Goal: Information Seeking & Learning: Compare options

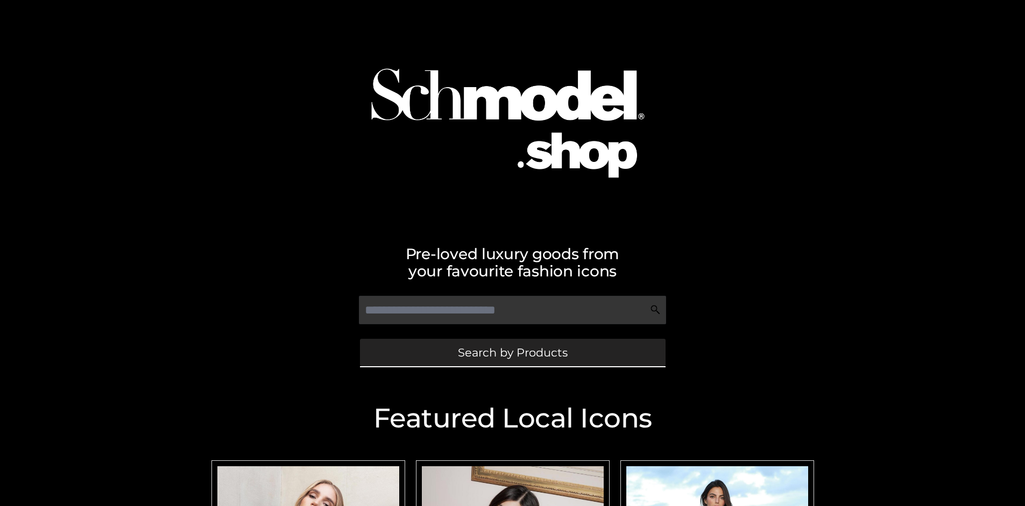
click at [512, 352] on span "Search by Products" at bounding box center [513, 352] width 110 height 11
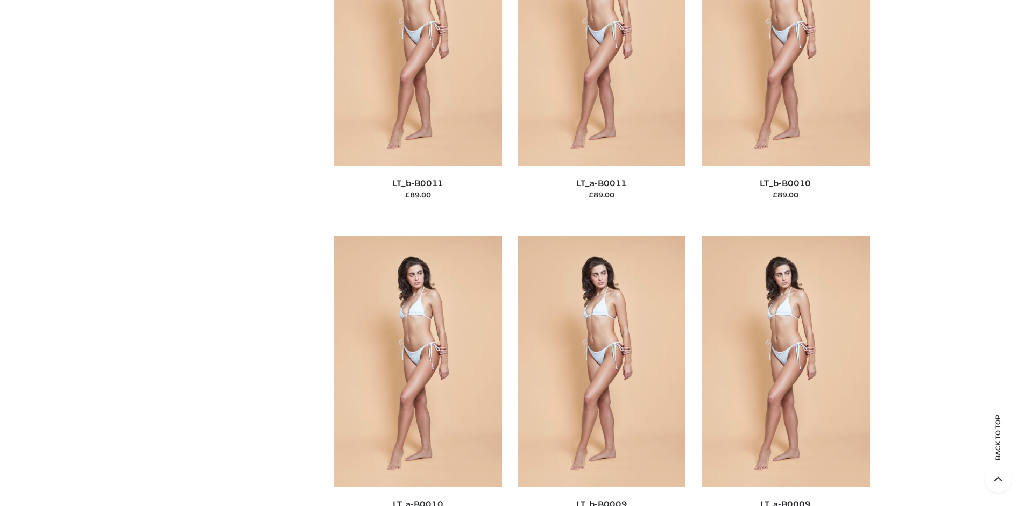
scroll to position [93, 0]
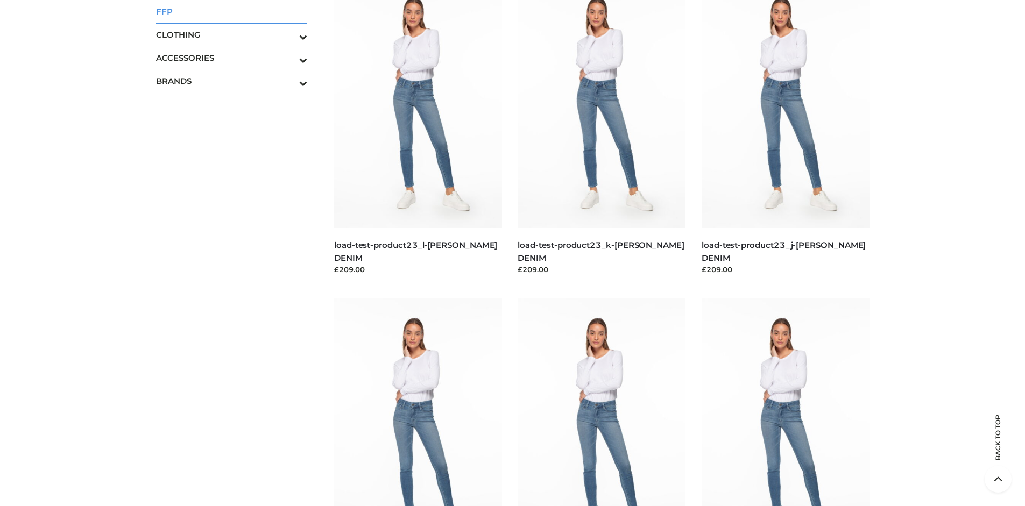
click at [231, 11] on span "FFP" at bounding box center [232, 11] width 152 height 12
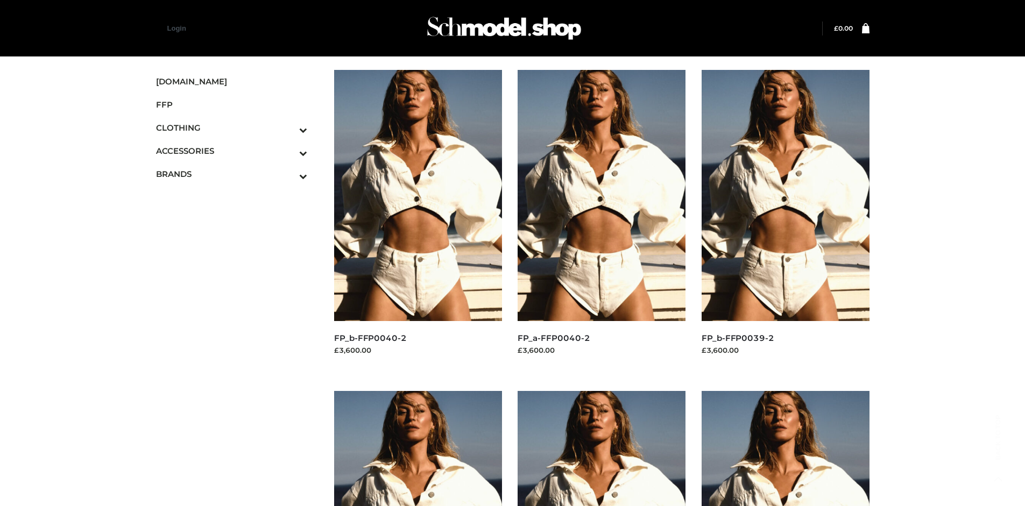
scroll to position [828, 0]
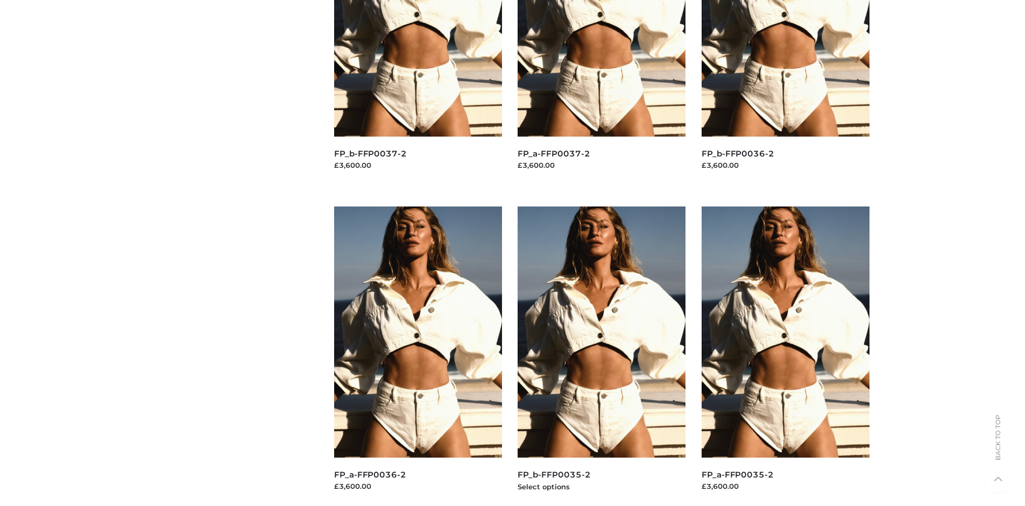
click at [602, 356] on img at bounding box center [602, 332] width 168 height 251
click at [785, 356] on img at bounding box center [786, 332] width 168 height 251
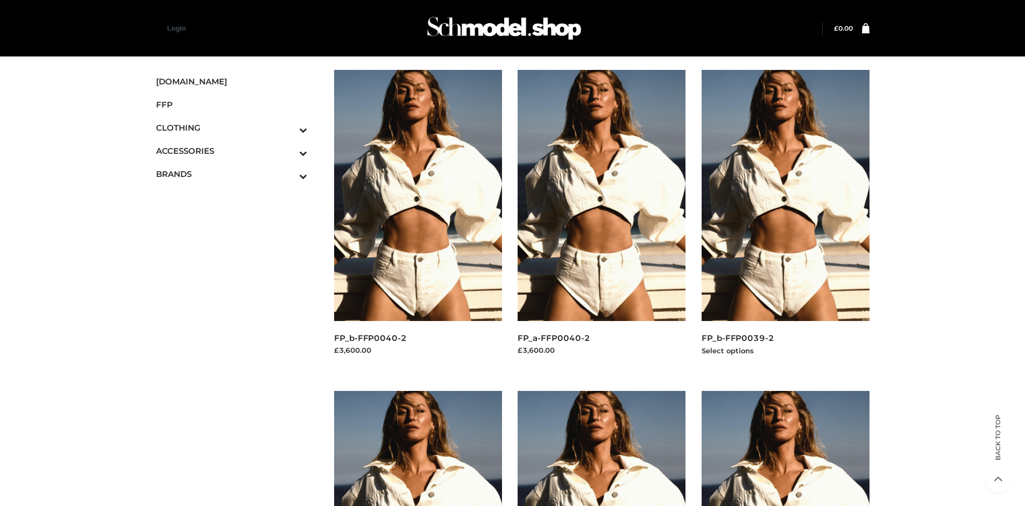
click at [785, 220] on img at bounding box center [786, 195] width 168 height 251
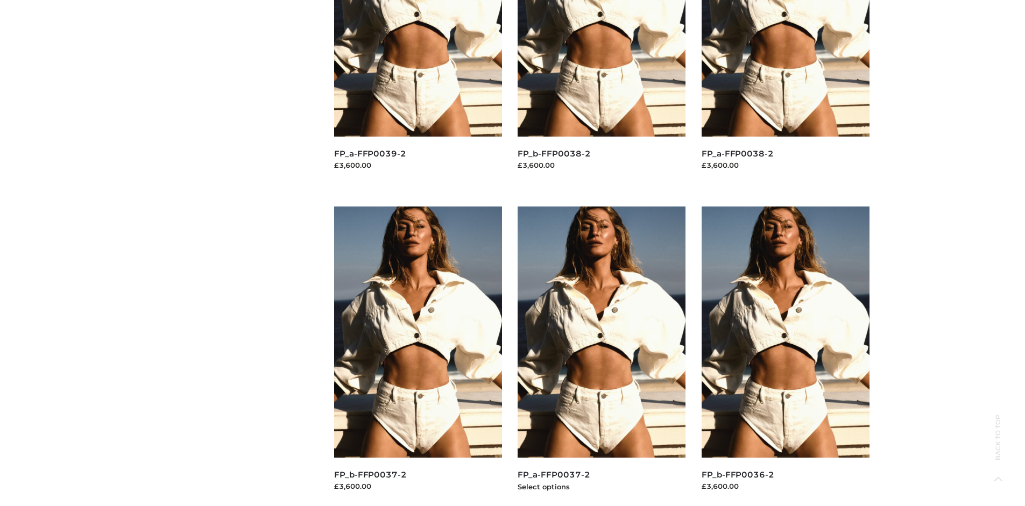
click at [602, 356] on img at bounding box center [602, 332] width 168 height 251
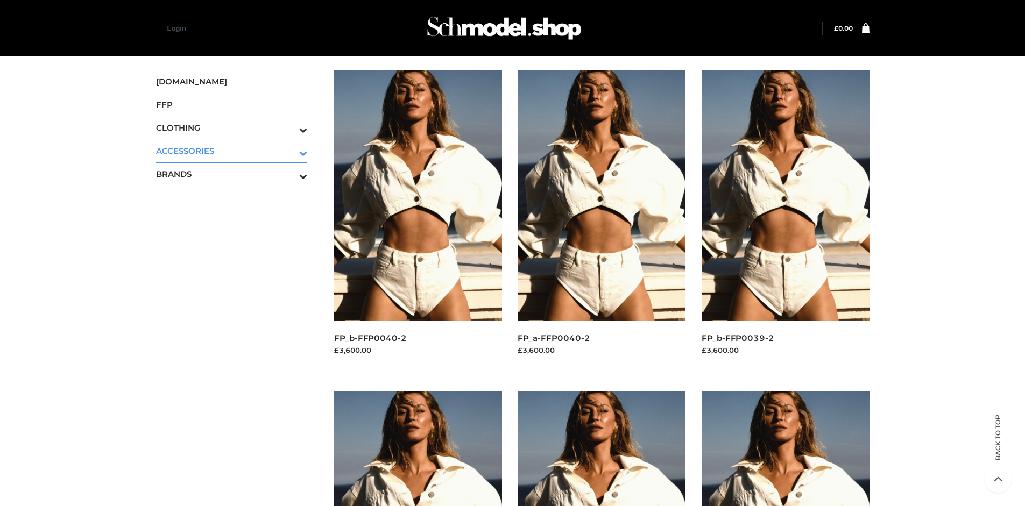
click at [288, 151] on icon "Toggle Submenu" at bounding box center [247, 153] width 121 height 12
click at [237, 174] on span "BAGS" at bounding box center [237, 174] width 141 height 12
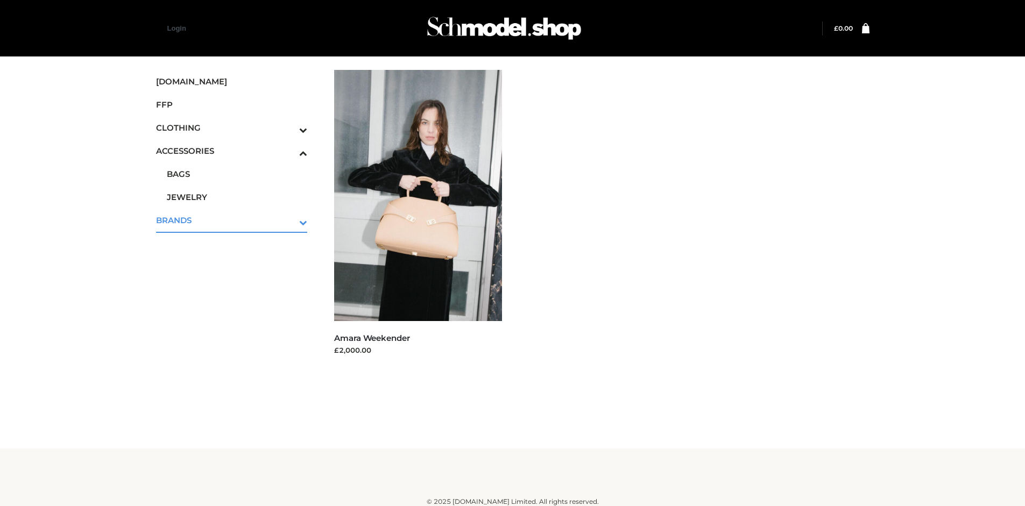
click at [288, 220] on icon "Toggle Submenu" at bounding box center [247, 222] width 121 height 12
click at [237, 197] on span "OPP SWIMWEAR" at bounding box center [237, 198] width 141 height 12
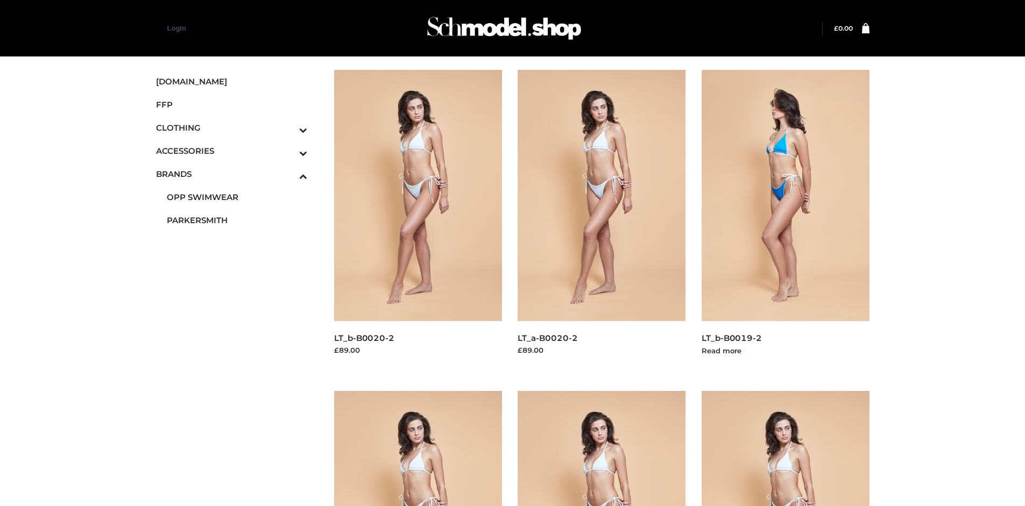
click at [785, 220] on img at bounding box center [786, 195] width 168 height 251
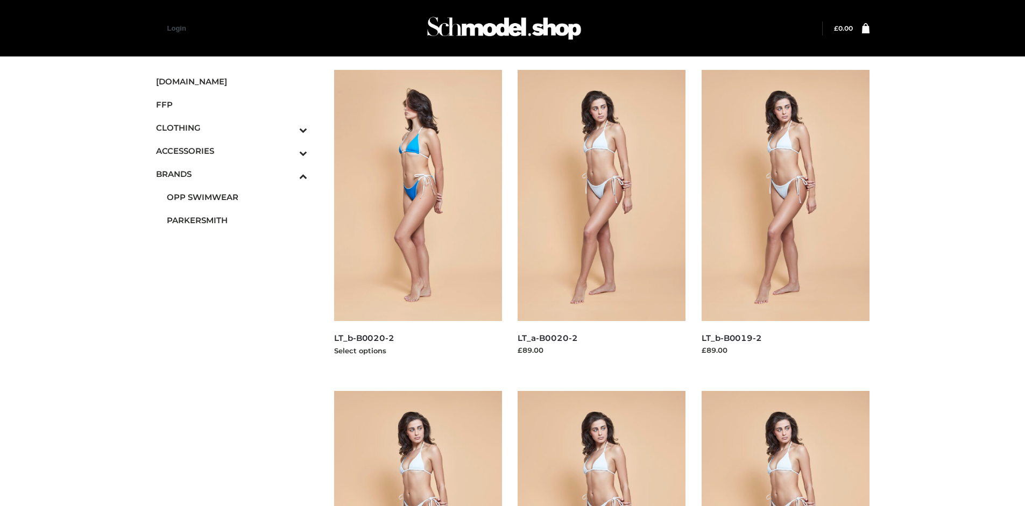
click at [418, 220] on img at bounding box center [418, 195] width 168 height 251
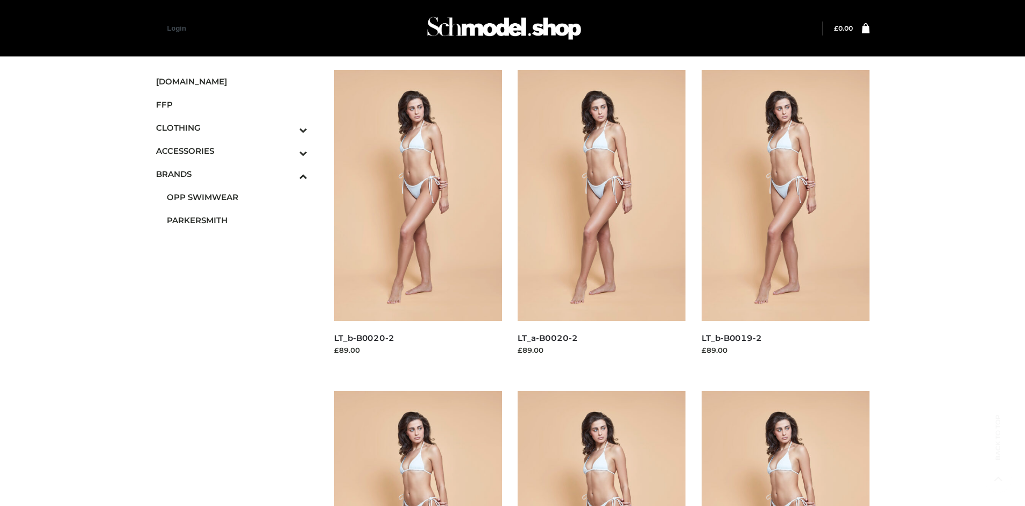
scroll to position [828, 0]
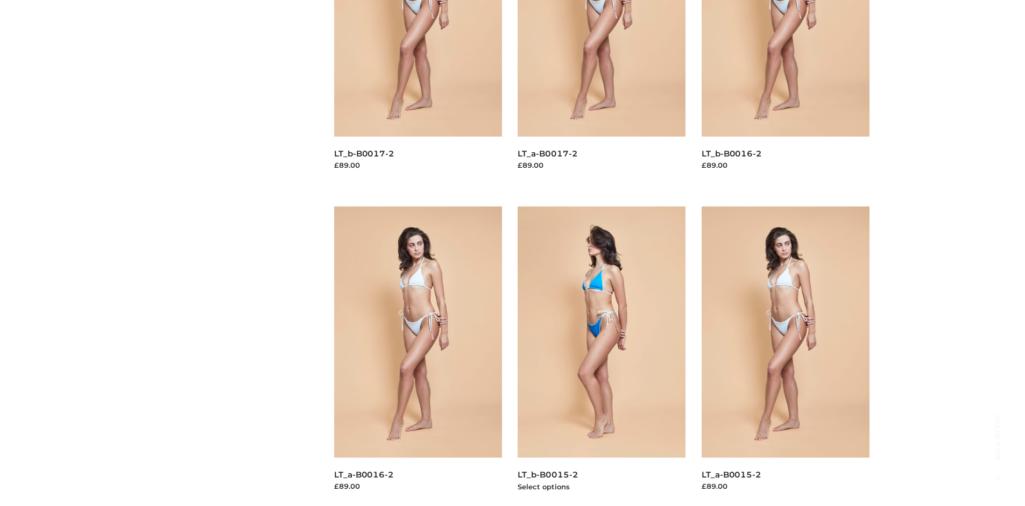
click at [602, 356] on img at bounding box center [602, 332] width 168 height 251
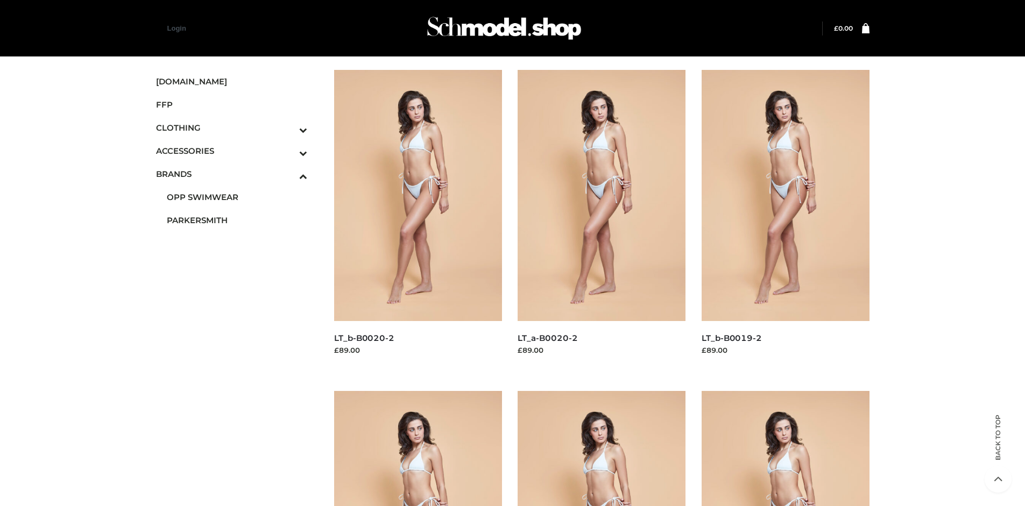
scroll to position [506, 0]
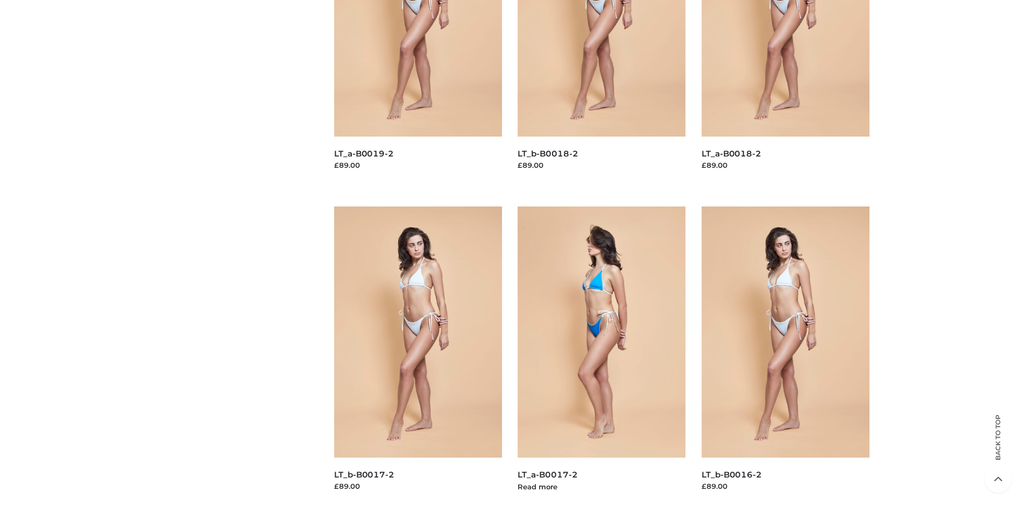
click at [602, 356] on img at bounding box center [602, 332] width 168 height 251
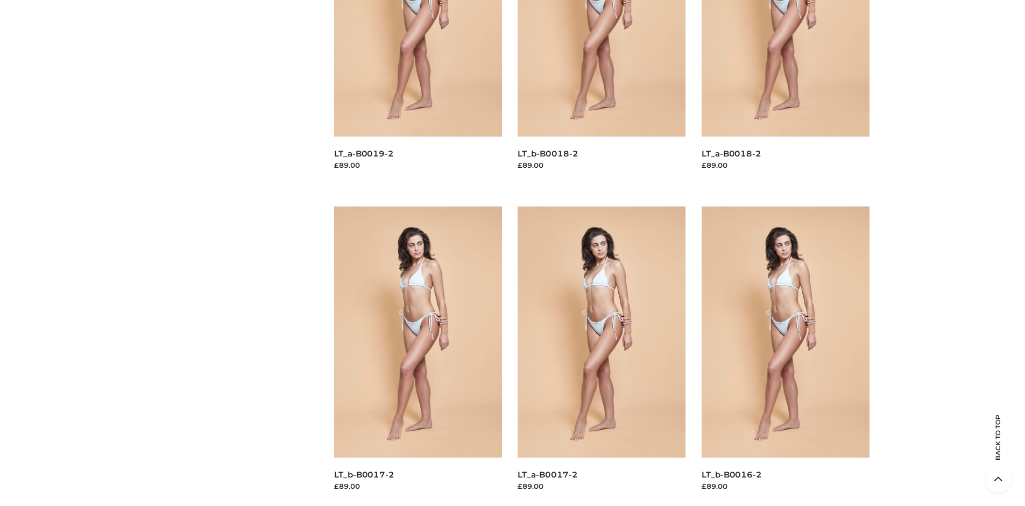
scroll to position [0, 0]
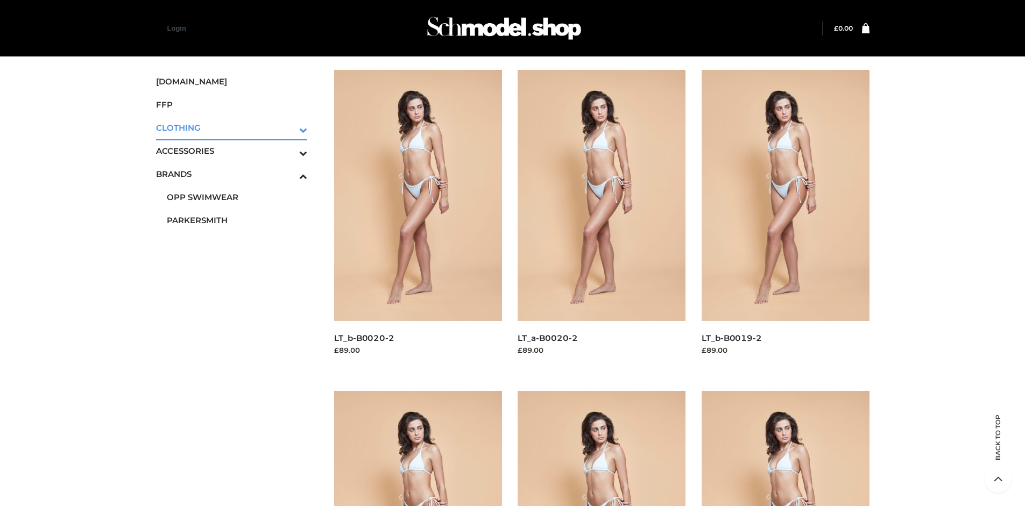
click at [288, 128] on icon "Toggle Submenu" at bounding box center [247, 130] width 121 height 12
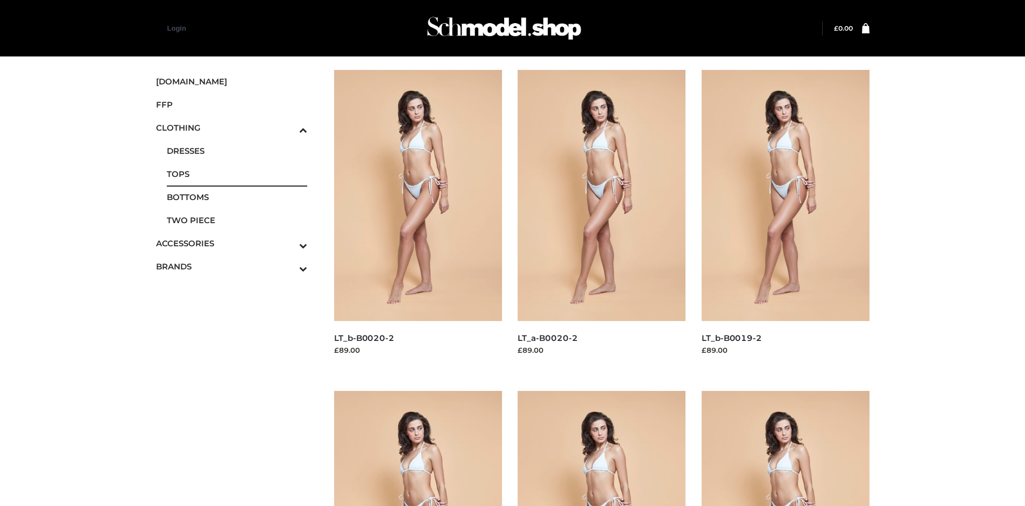
click at [237, 174] on span "TOPS" at bounding box center [237, 174] width 141 height 12
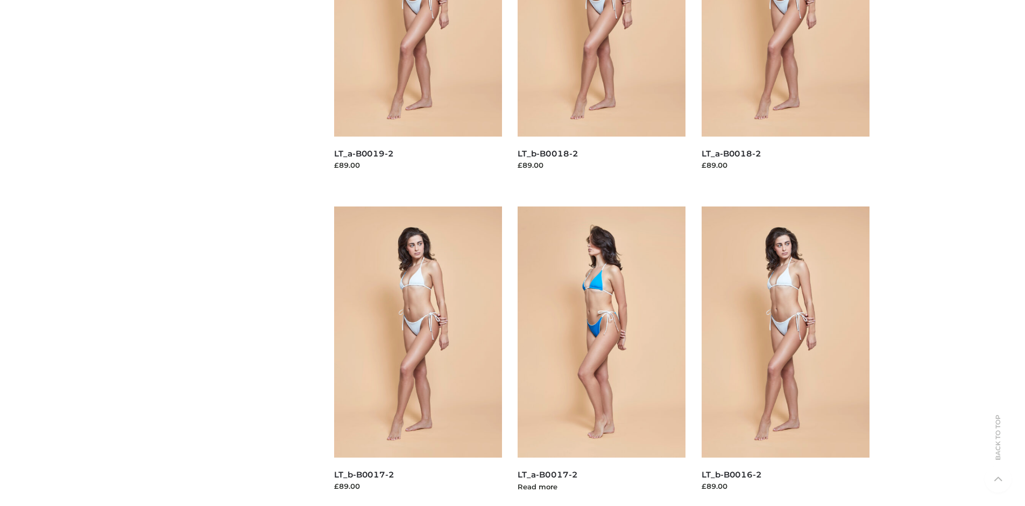
click at [602, 356] on img at bounding box center [602, 332] width 168 height 251
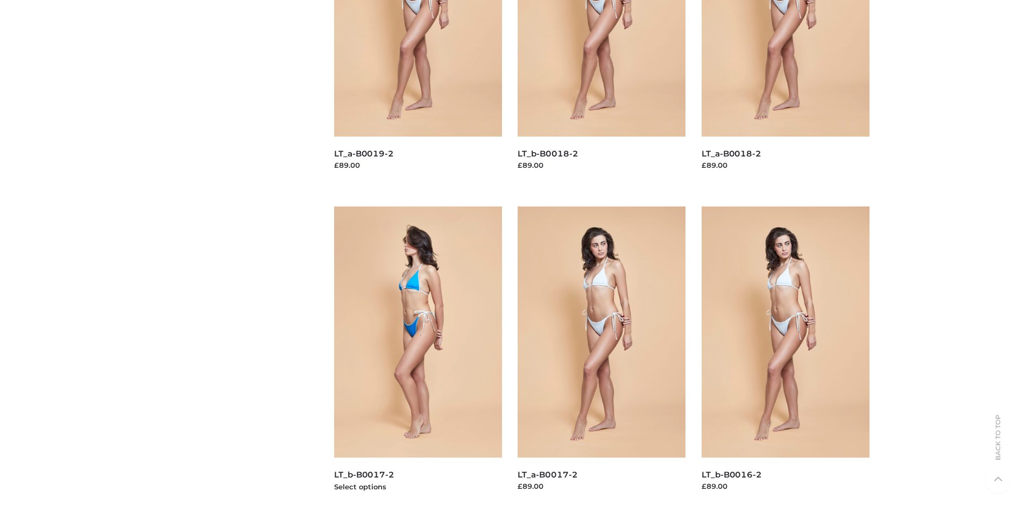
click at [418, 356] on img at bounding box center [418, 332] width 168 height 251
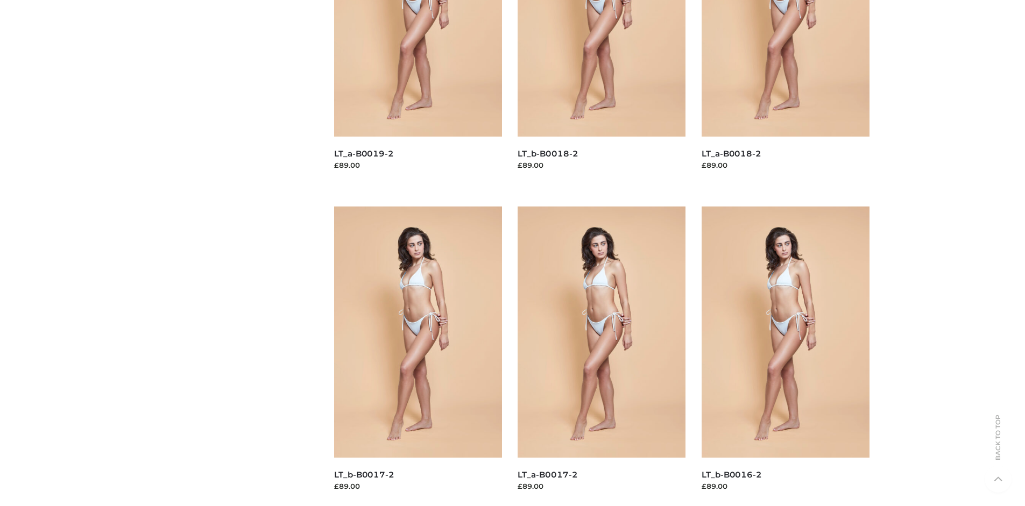
scroll to position [0, 0]
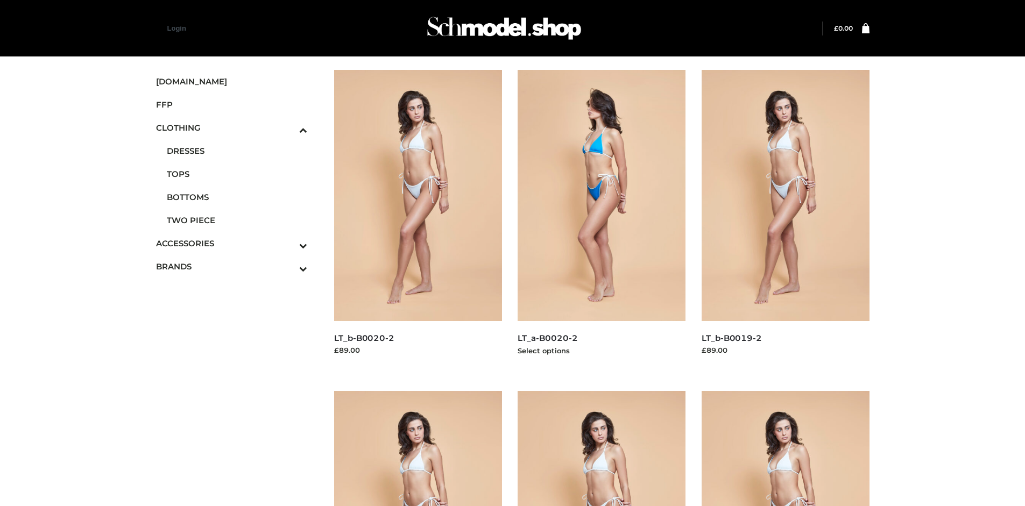
click at [602, 220] on img at bounding box center [602, 195] width 168 height 251
